Goal: Task Accomplishment & Management: Use online tool/utility

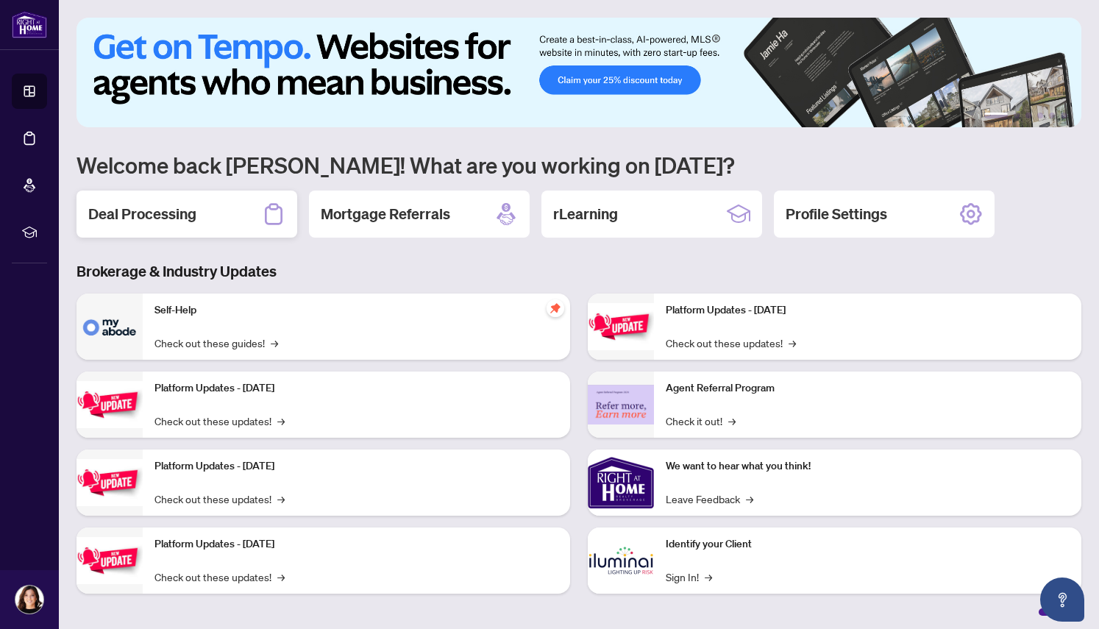
click at [205, 209] on div "Deal Processing" at bounding box center [187, 214] width 221 height 47
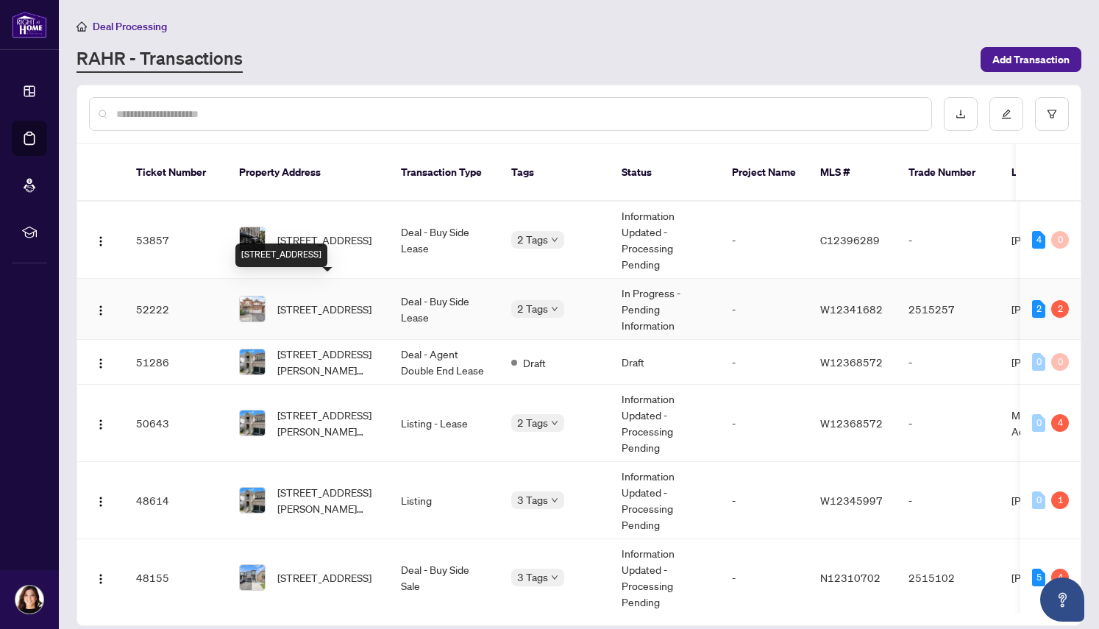
click at [294, 301] on span "[STREET_ADDRESS]" at bounding box center [324, 309] width 94 height 16
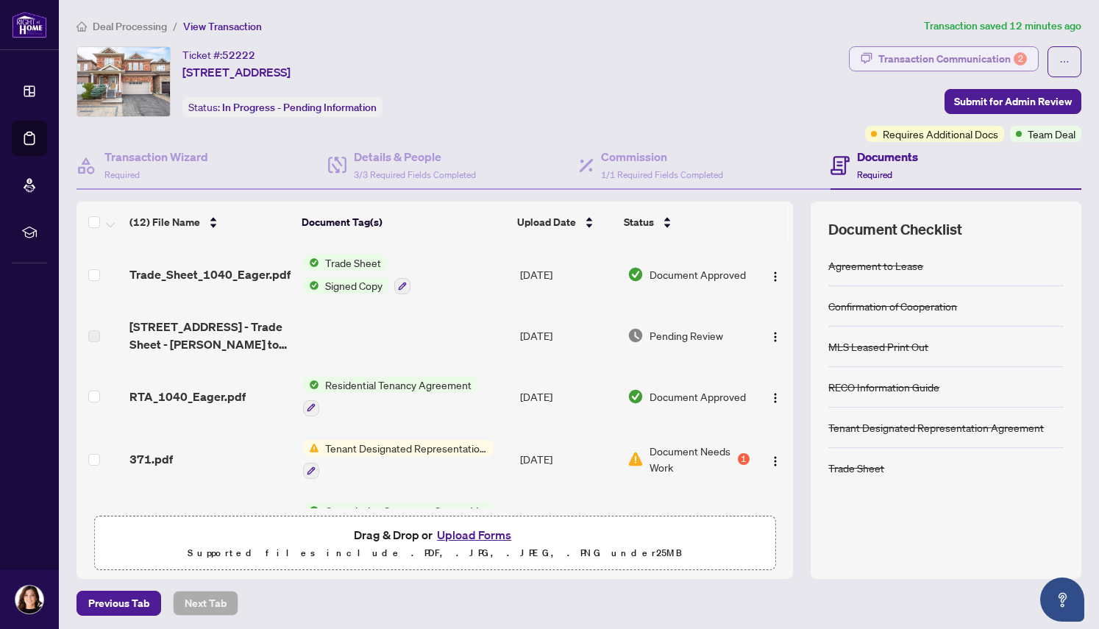
click at [946, 59] on div "Transaction Communication 2" at bounding box center [953, 59] width 149 height 24
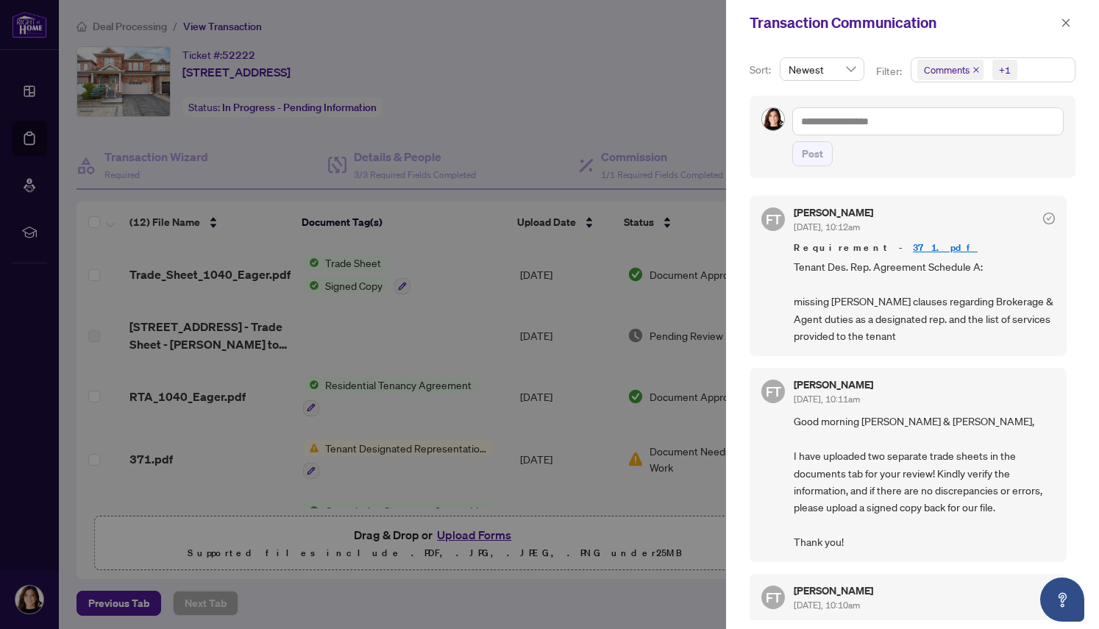
click at [294, 452] on div at bounding box center [549, 314] width 1099 height 629
click at [163, 455] on div at bounding box center [549, 314] width 1099 height 629
click at [1062, 21] on icon "close" at bounding box center [1066, 23] width 10 height 10
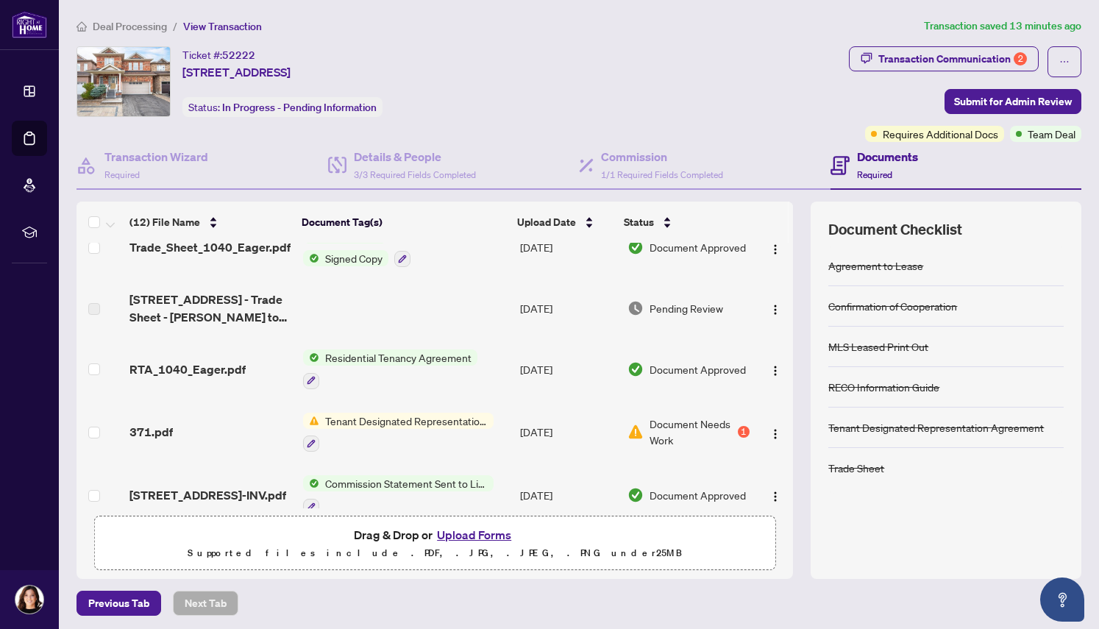
scroll to position [21, 0]
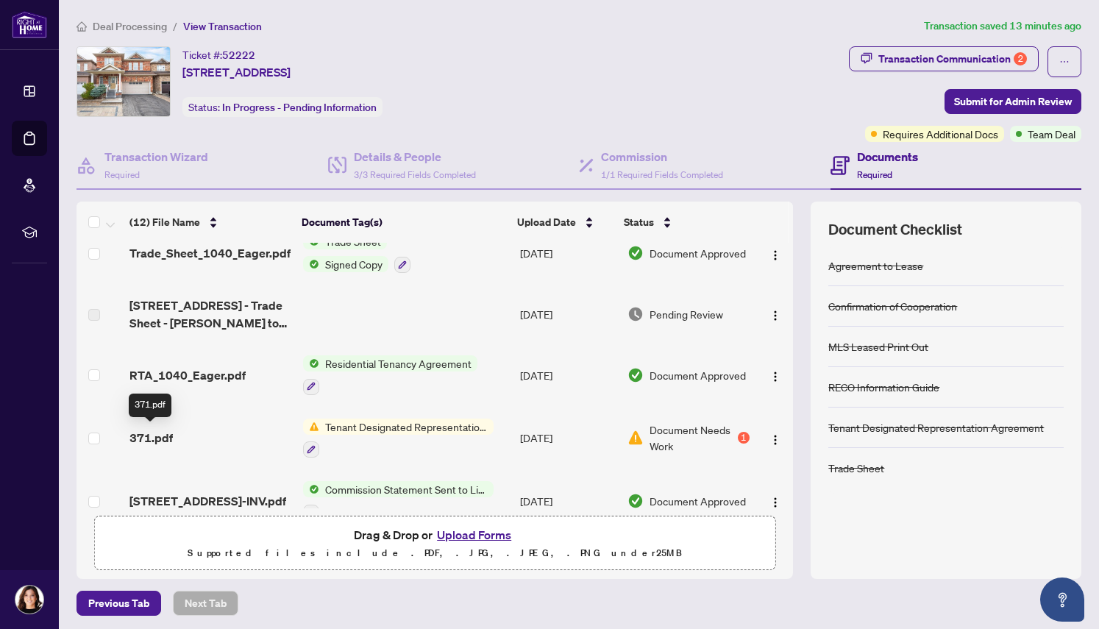
click at [153, 437] on span "371.pdf" at bounding box center [151, 438] width 43 height 18
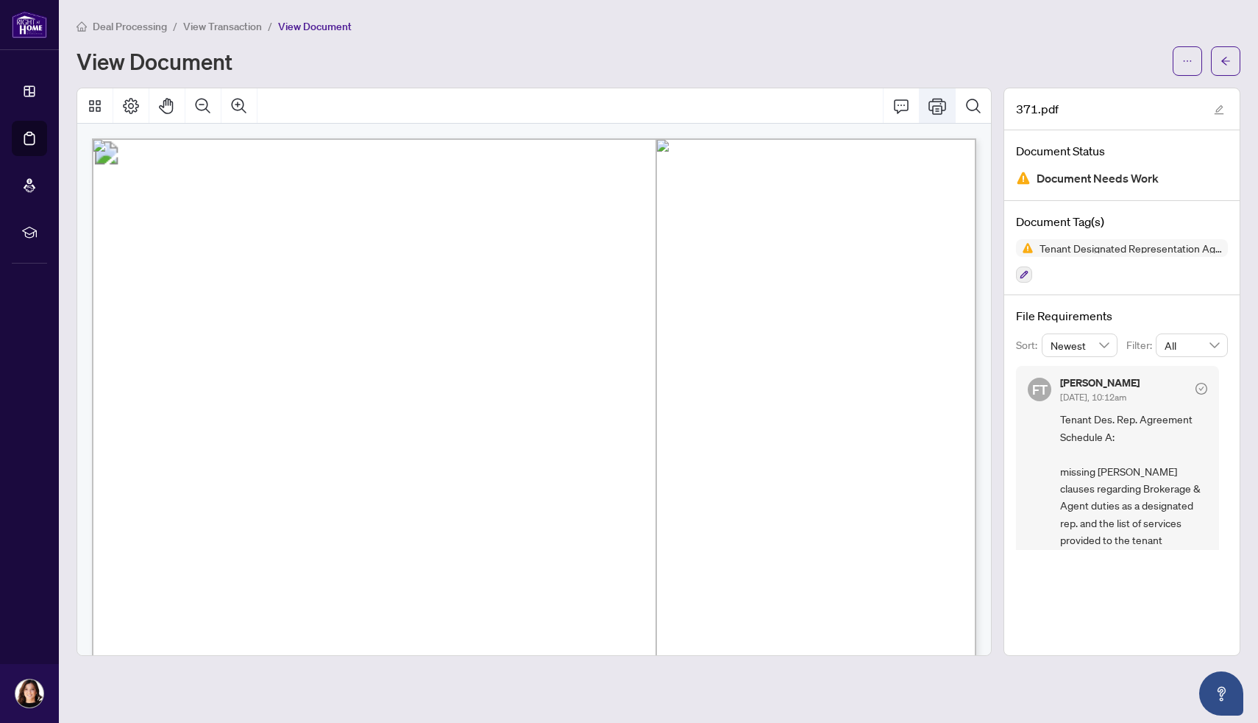
click at [943, 105] on icon "Print" at bounding box center [938, 106] width 18 height 18
